Goal: Task Accomplishment & Management: Manage account settings

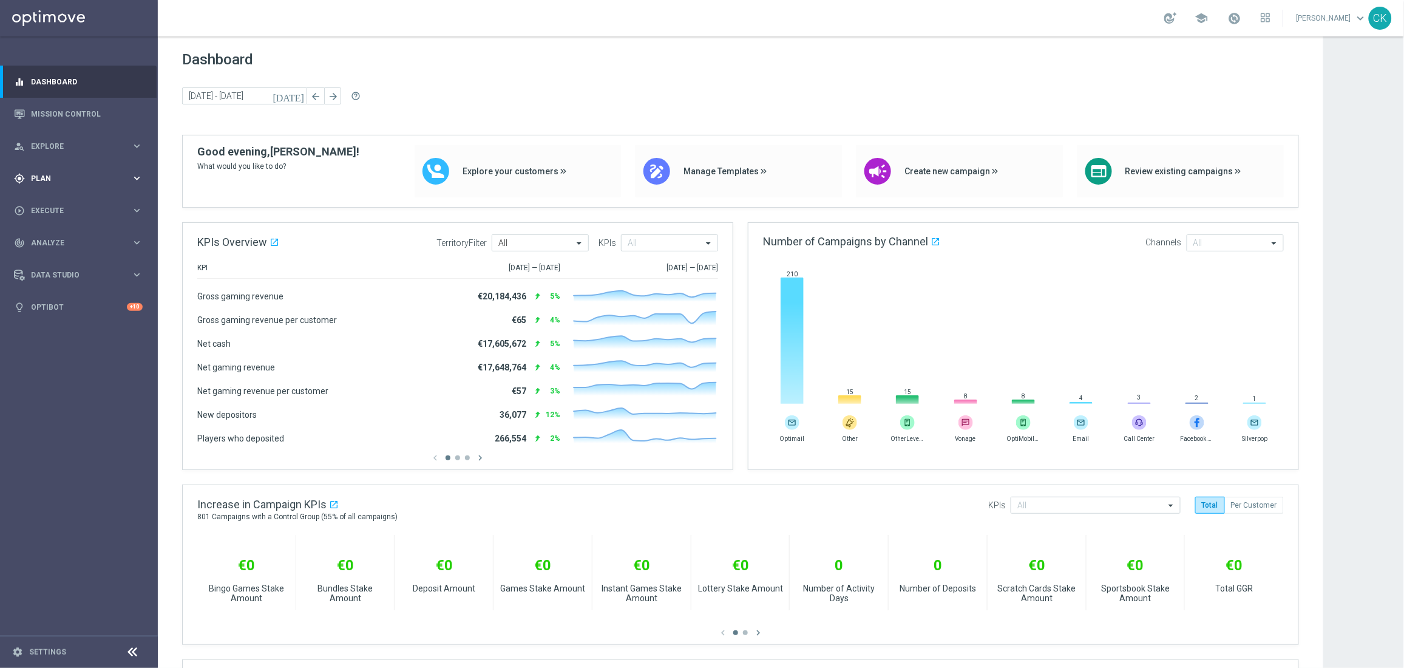
click at [53, 170] on div "gps_fixed Plan keyboard_arrow_right" at bounding box center [78, 178] width 157 height 32
click at [62, 243] on button "Templates keyboard_arrow_right" at bounding box center [88, 240] width 112 height 10
click at [55, 259] on link "Optimail" at bounding box center [82, 258] width 89 height 10
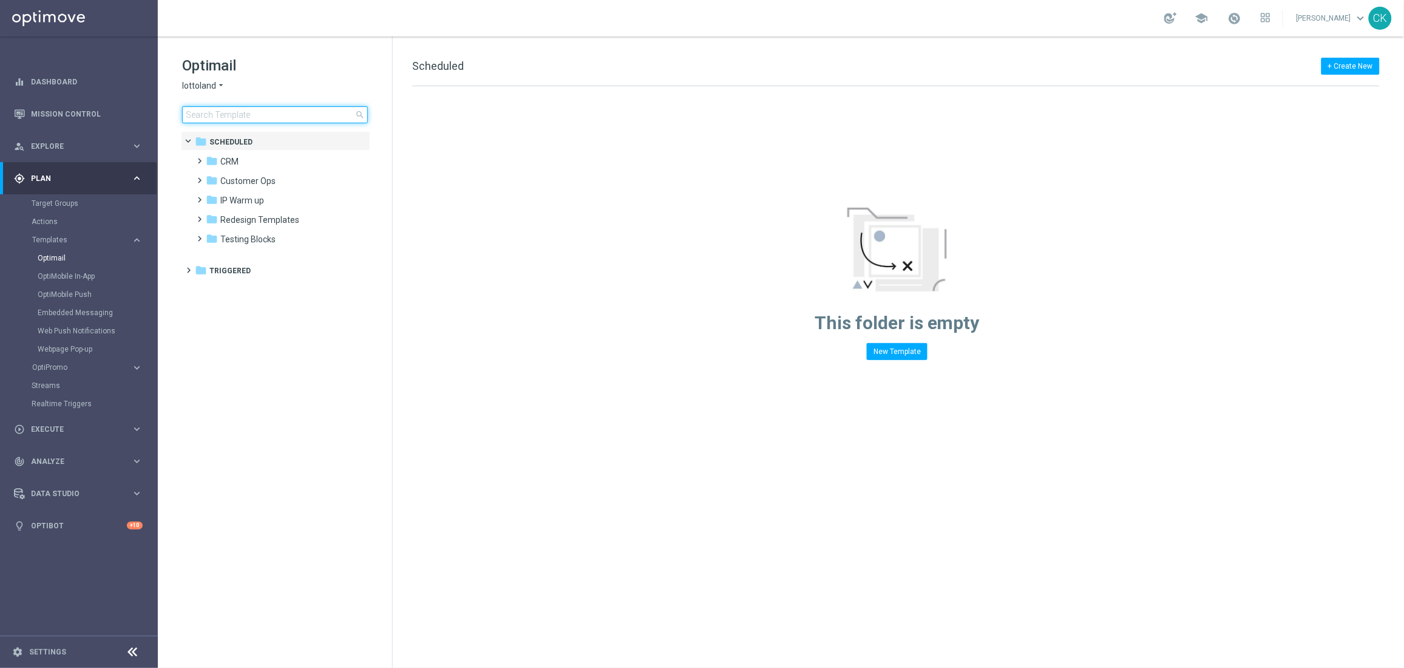
click at [273, 118] on input at bounding box center [275, 114] width 186 height 17
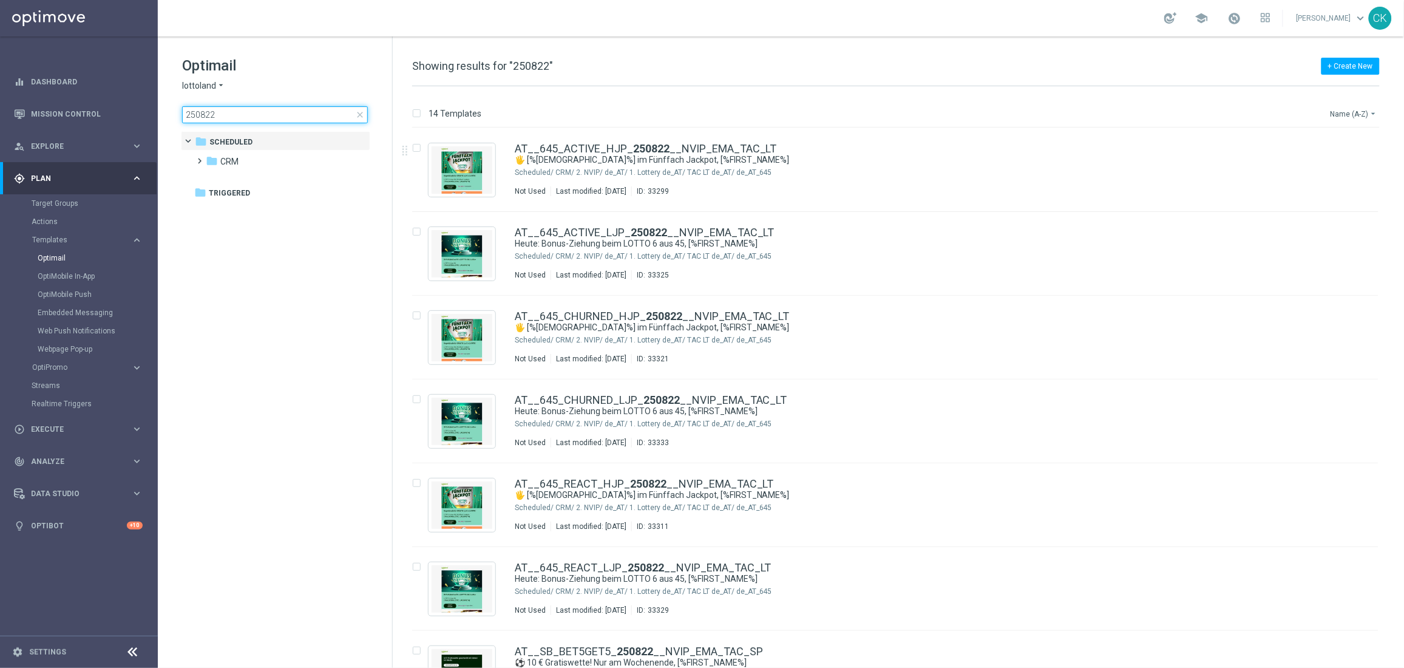
type input "250822"
click at [1092, 114] on button "Name (A-Z) arrow_drop_down" at bounding box center [1354, 113] width 50 height 15
click at [1092, 169] on span "Date Modified (Newest)" at bounding box center [1333, 168] width 81 height 8
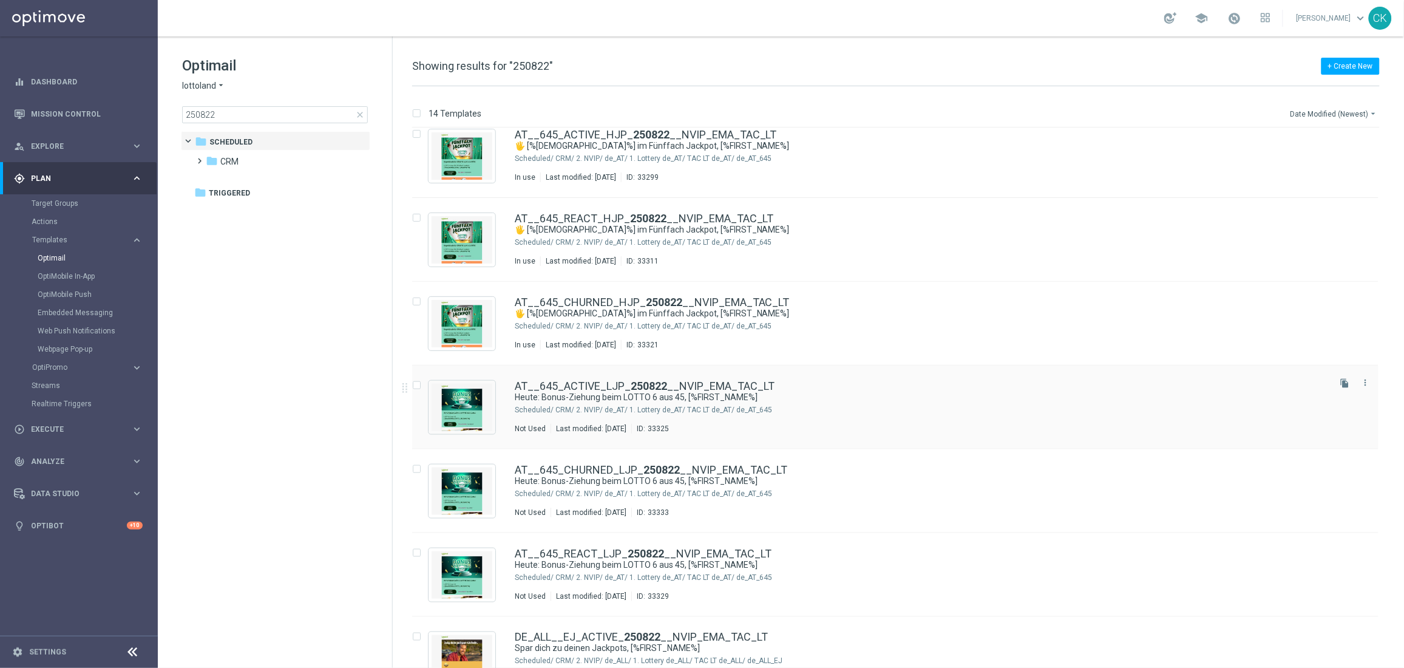
scroll to position [456, 0]
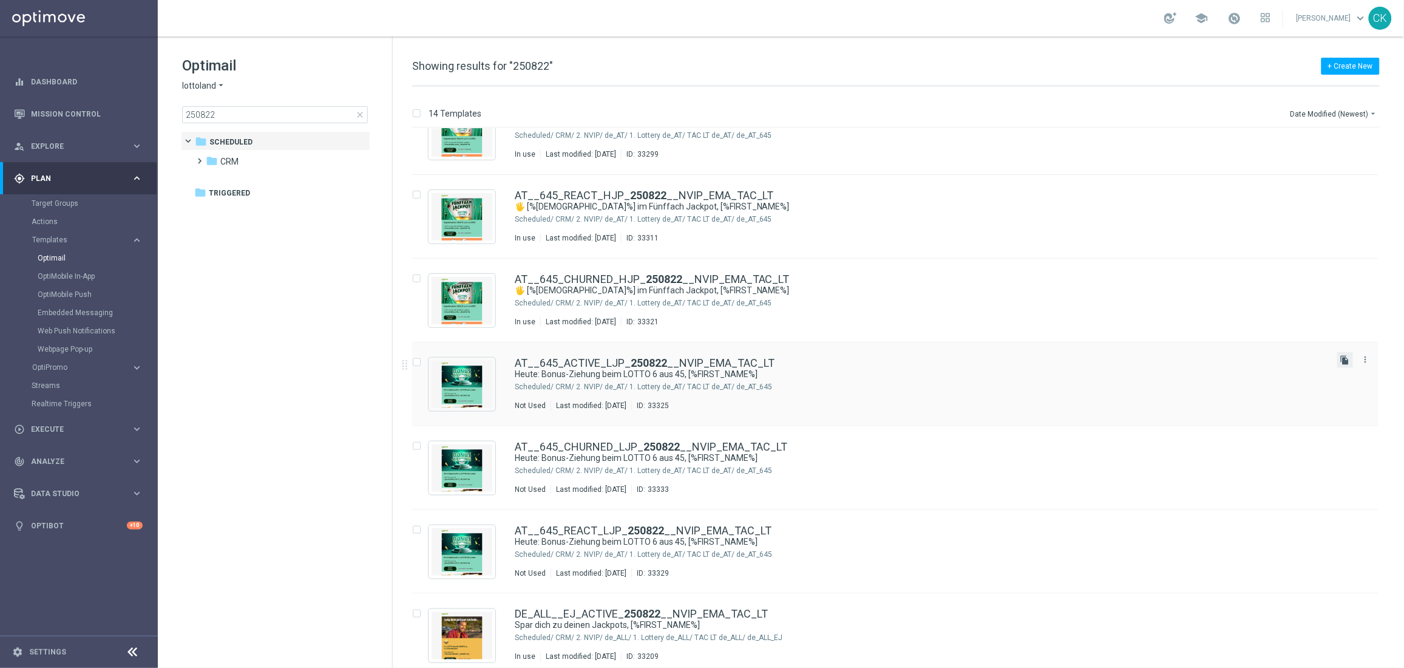
click at [1092, 358] on icon "file_copy" at bounding box center [1345, 360] width 10 height 10
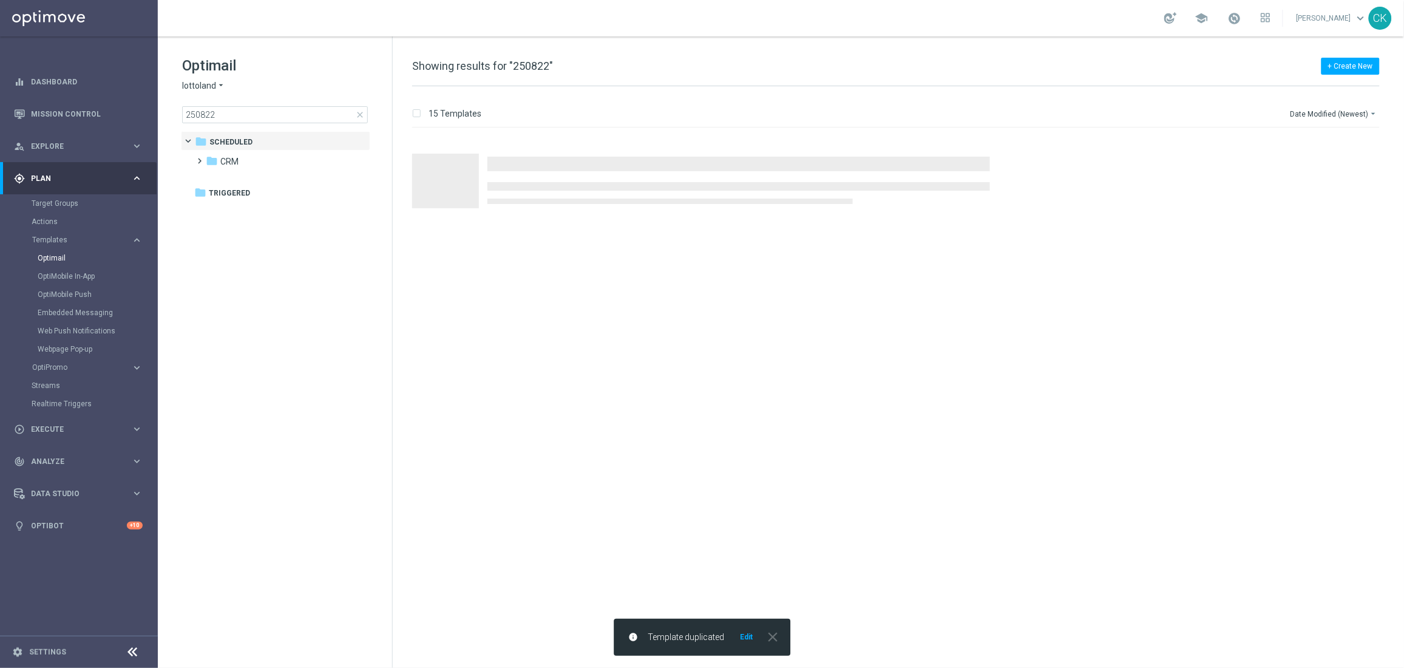
scroll to position [0, 0]
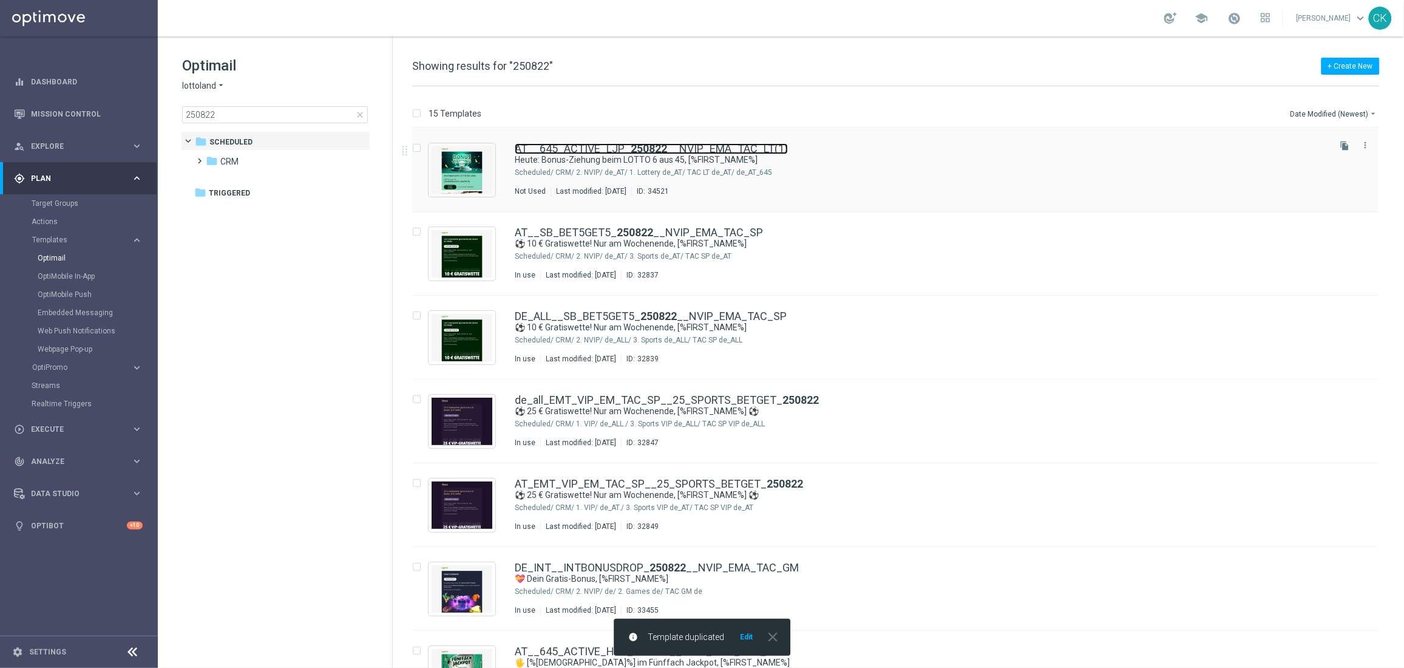
click at [568, 144] on link "AT__645_ACTIVE_LJP_ 250822 __NVIP_EMA_TAC_LT(1)" at bounding box center [651, 148] width 273 height 11
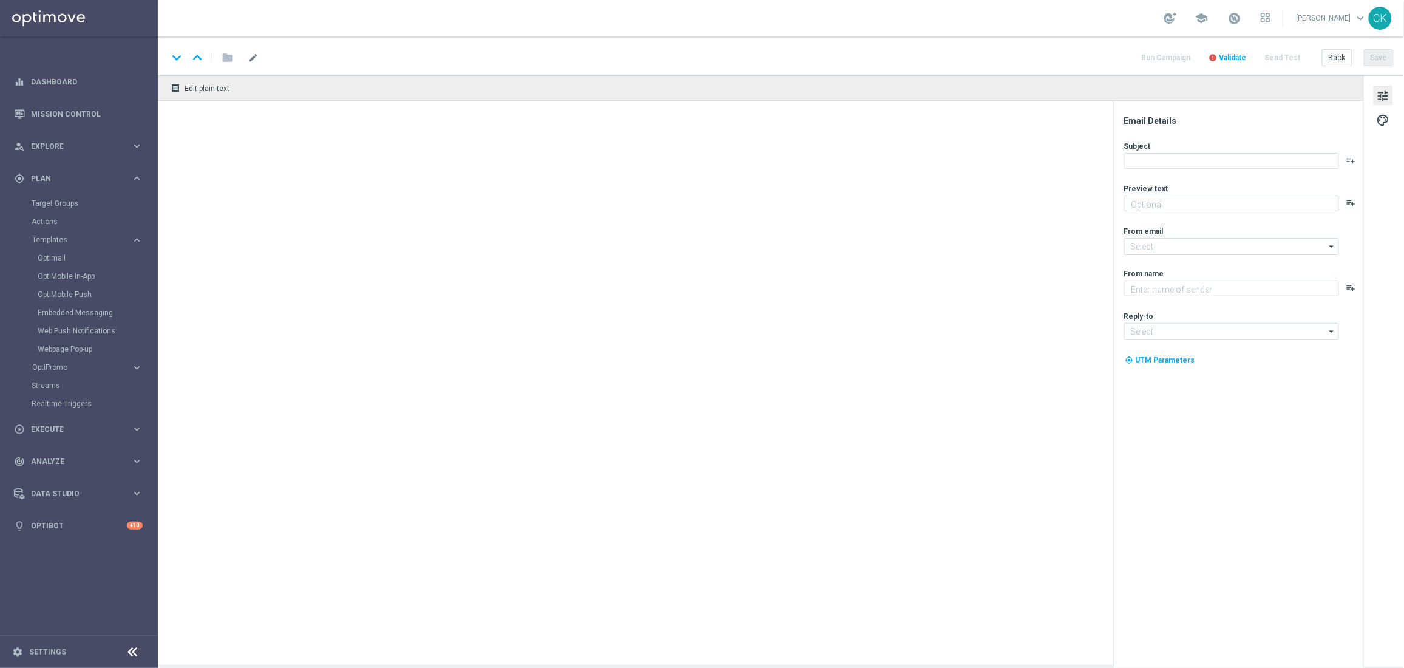
type textarea "25 % Rabatt sichern."
type input "[EMAIL_ADDRESS][DOMAIN_NAME]"
type textarea "Lottoland"
type input "[EMAIL_ADDRESS][DOMAIN_NAME]"
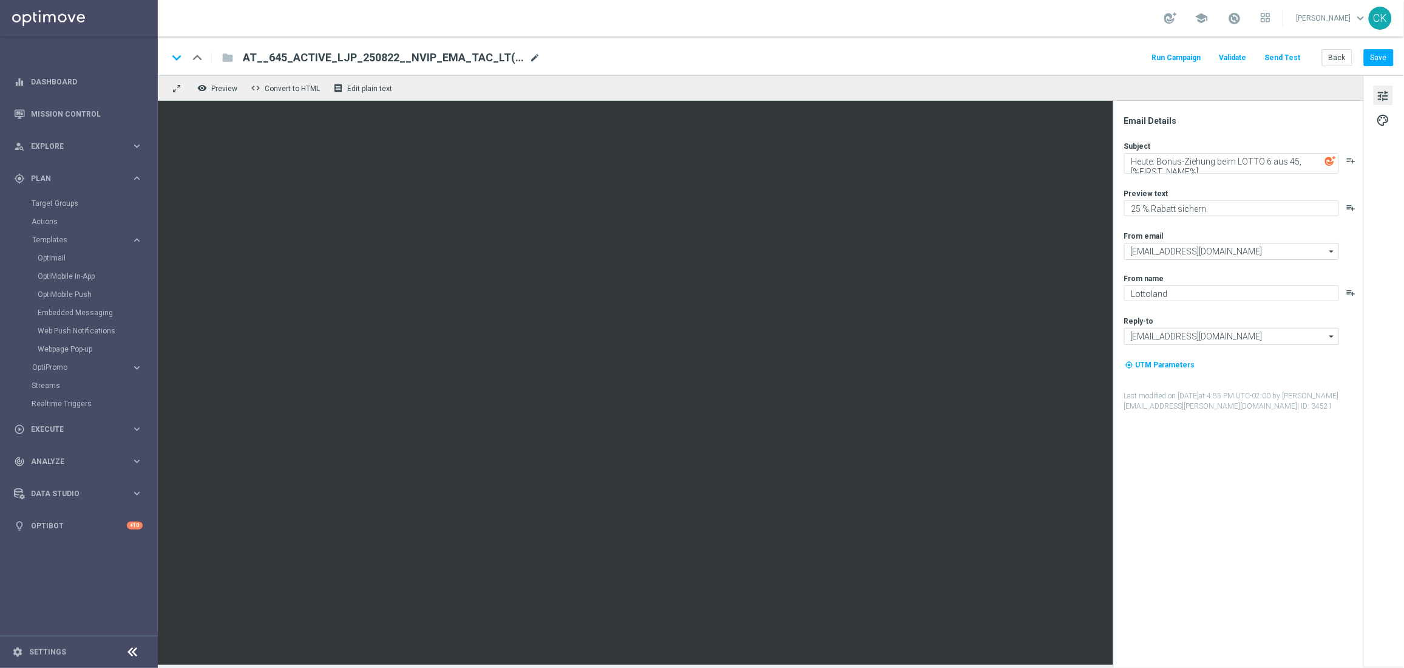
click at [529, 56] on span "mode_edit" at bounding box center [534, 57] width 11 height 11
click at [477, 54] on input "AT__645_ACTIVE_LJP_250822__NVIP_EMA_TAC_LT(1)" at bounding box center [393, 58] width 301 height 16
paste input "250905__NVIP_EMA_TAC_LT"
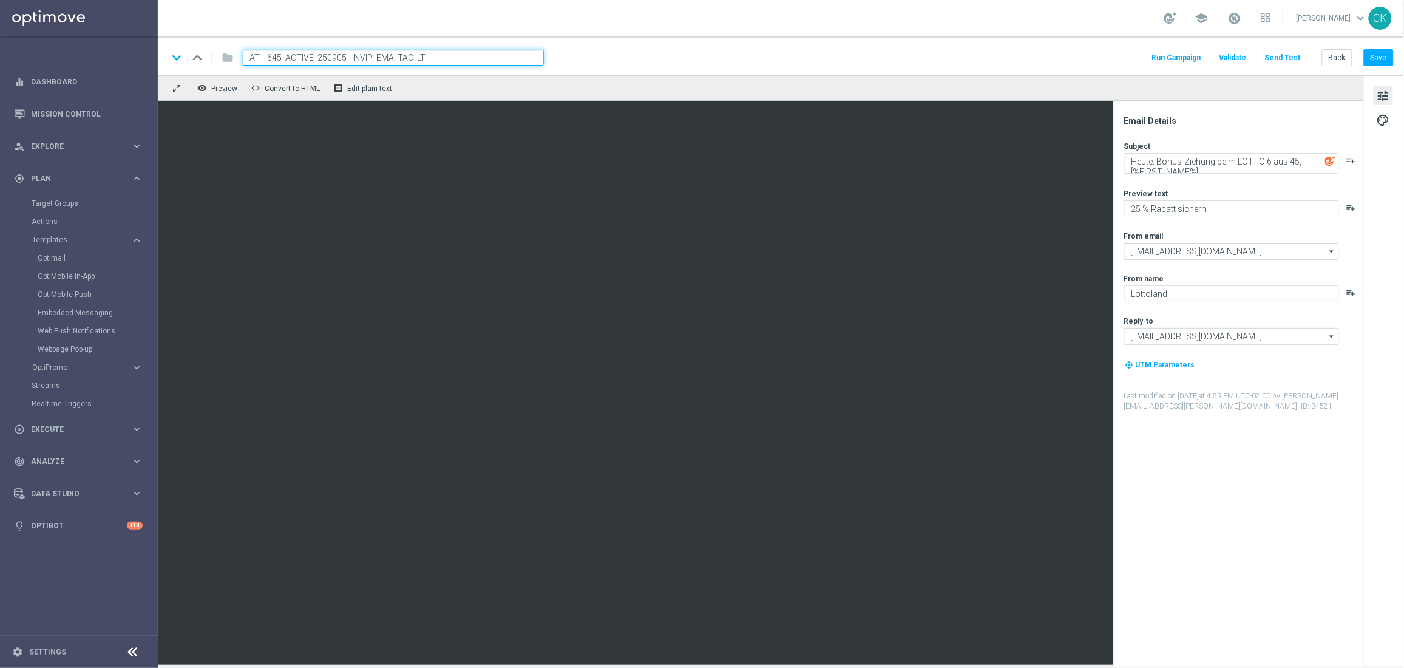
type input "AT__645_ACTIVE_250905__NVIP_EMA_TAC_LT"
click at [606, 53] on div "keyboard_arrow_down keyboard_arrow_up folder AT__645_ACTIVE_250905__NVIP_EMA_TA…" at bounding box center [781, 58] width 1226 height 16
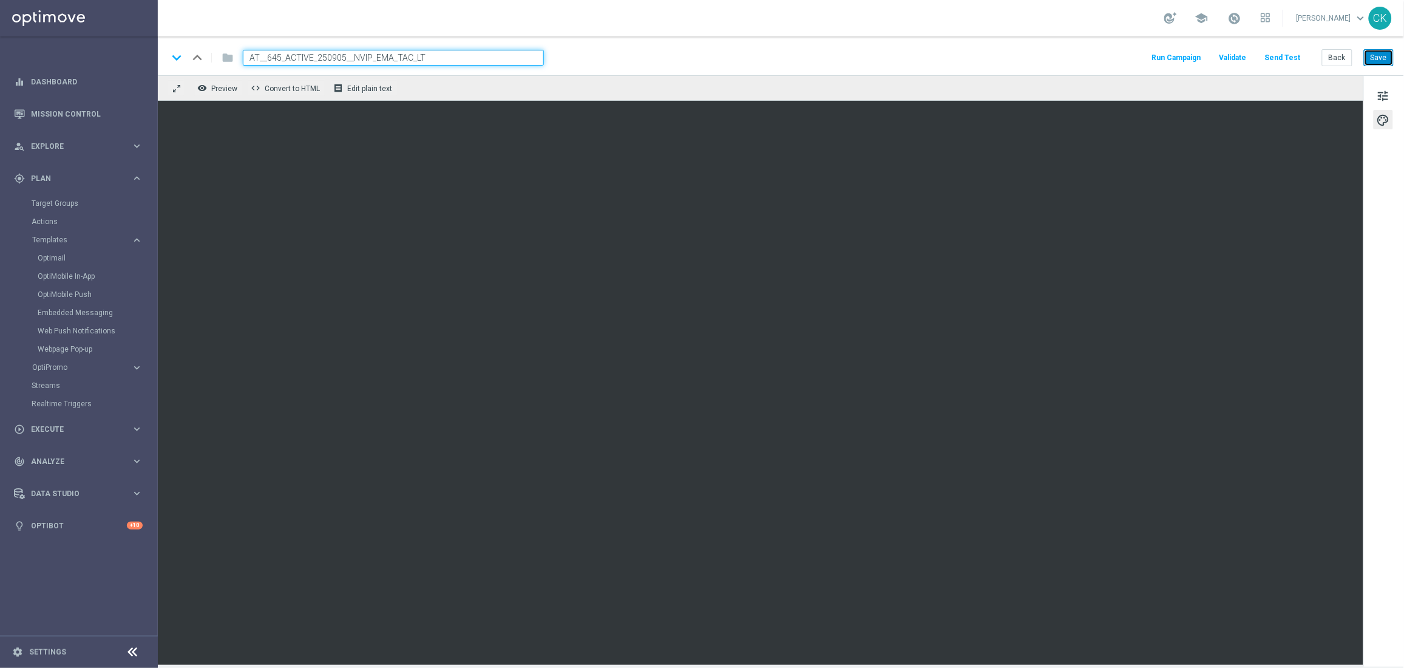
click at [1092, 52] on button "Save" at bounding box center [1379, 57] width 30 height 17
